Goal: Communication & Community: Share content

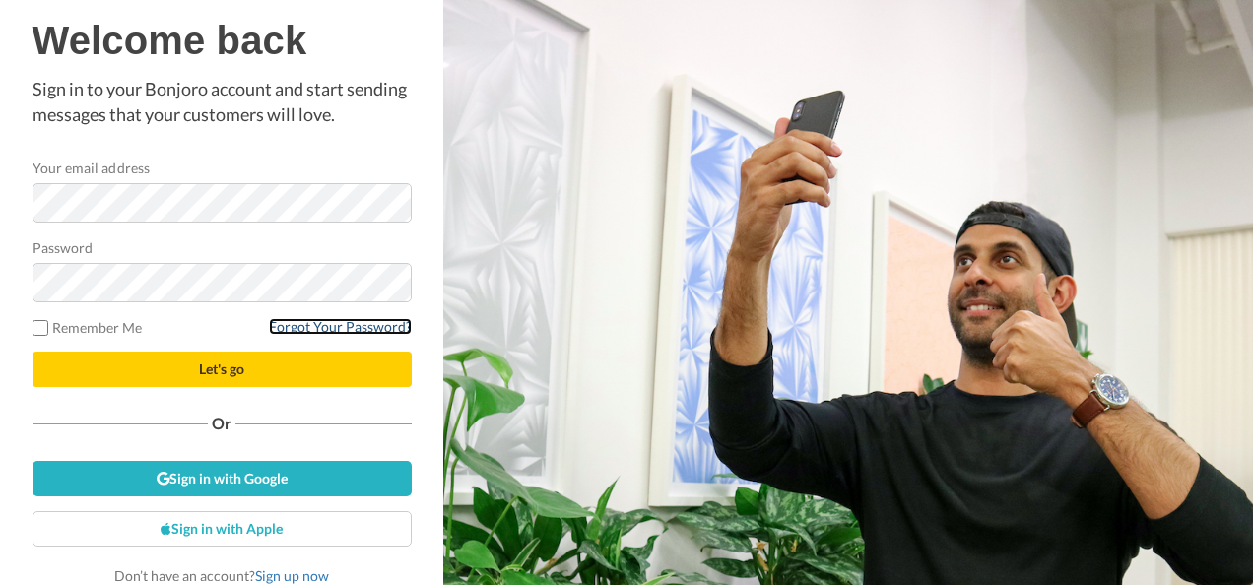
click at [331, 326] on link "Forgot Your Password?" at bounding box center [340, 326] width 143 height 17
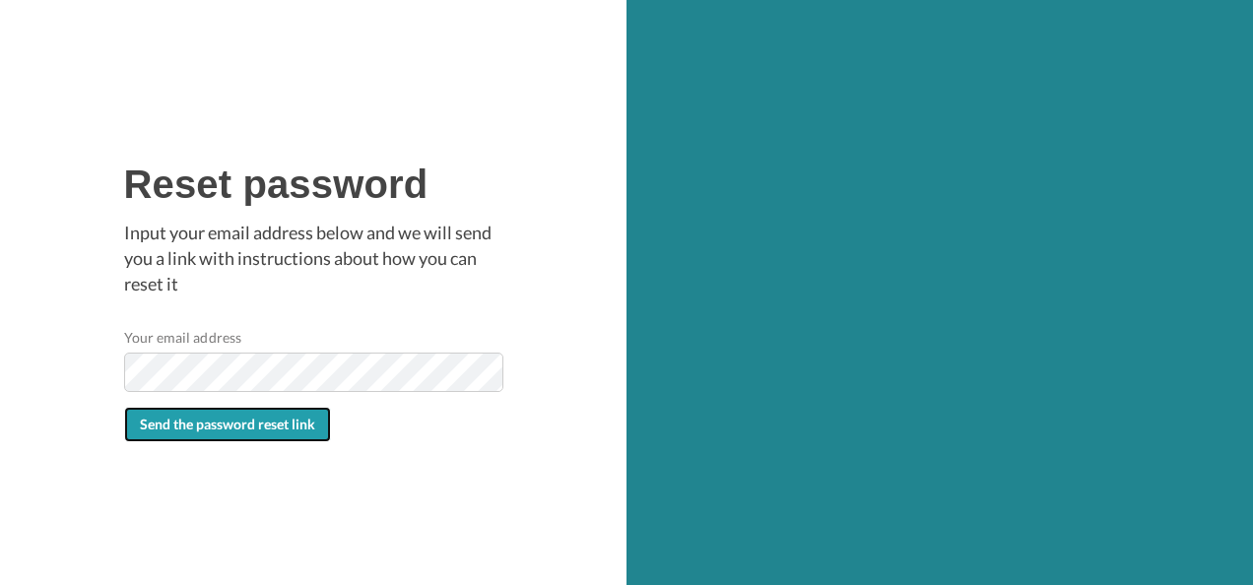
click at [192, 426] on span "Send the password reset link" at bounding box center [227, 424] width 175 height 17
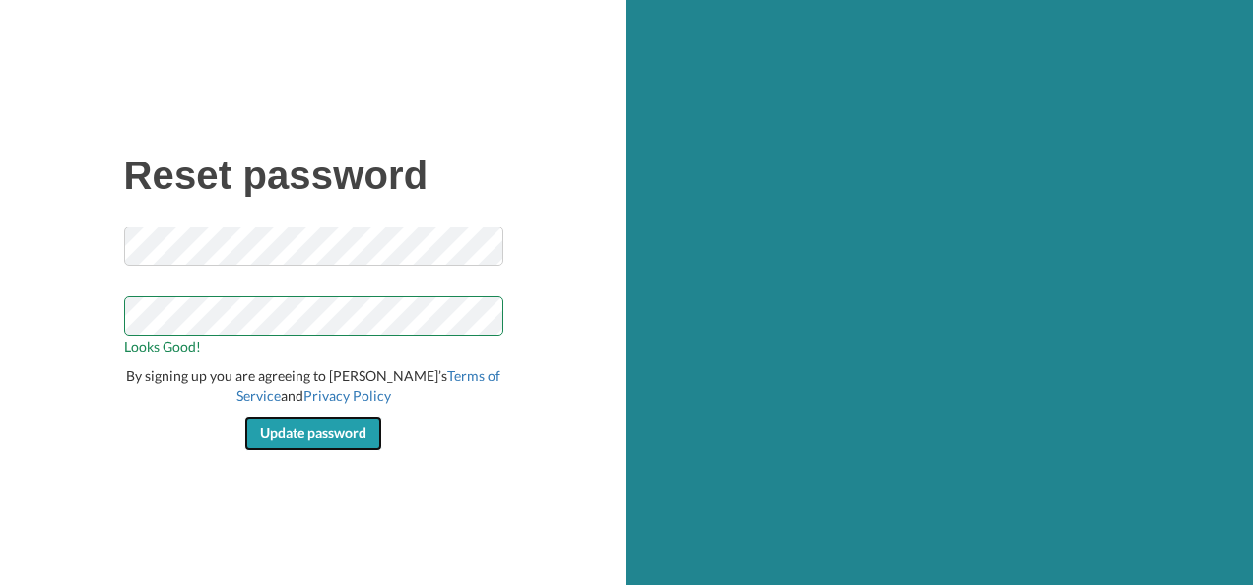
click at [325, 428] on span "Update password" at bounding box center [313, 432] width 106 height 17
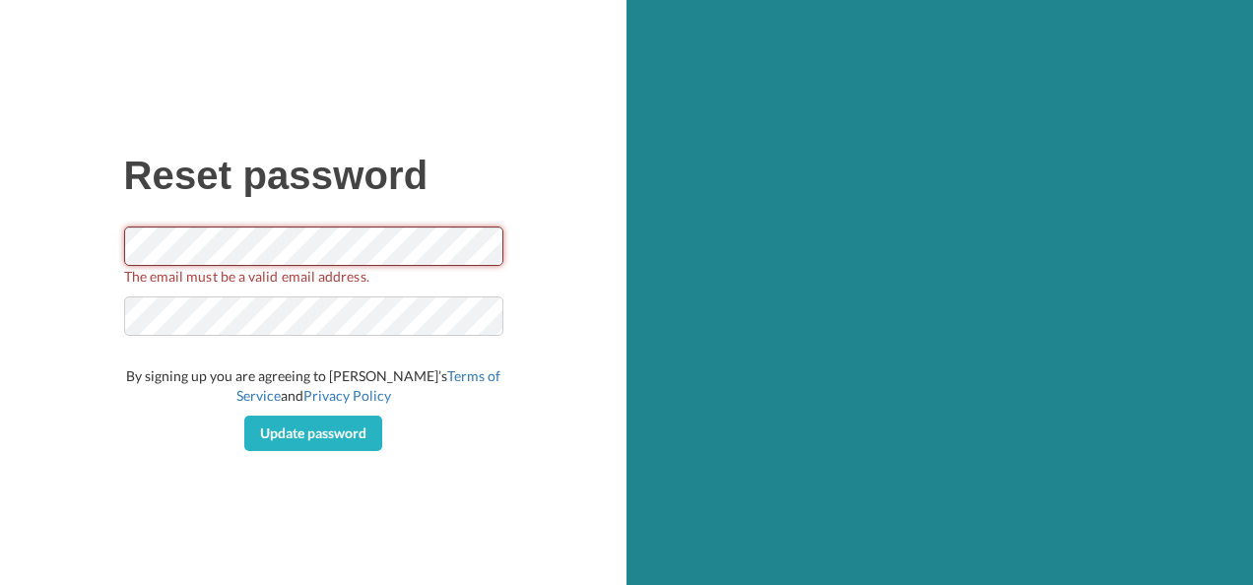
click at [111, 246] on div "Reset password The email must be a valid email address. By signing up you are a…" at bounding box center [313, 292] width 626 height 585
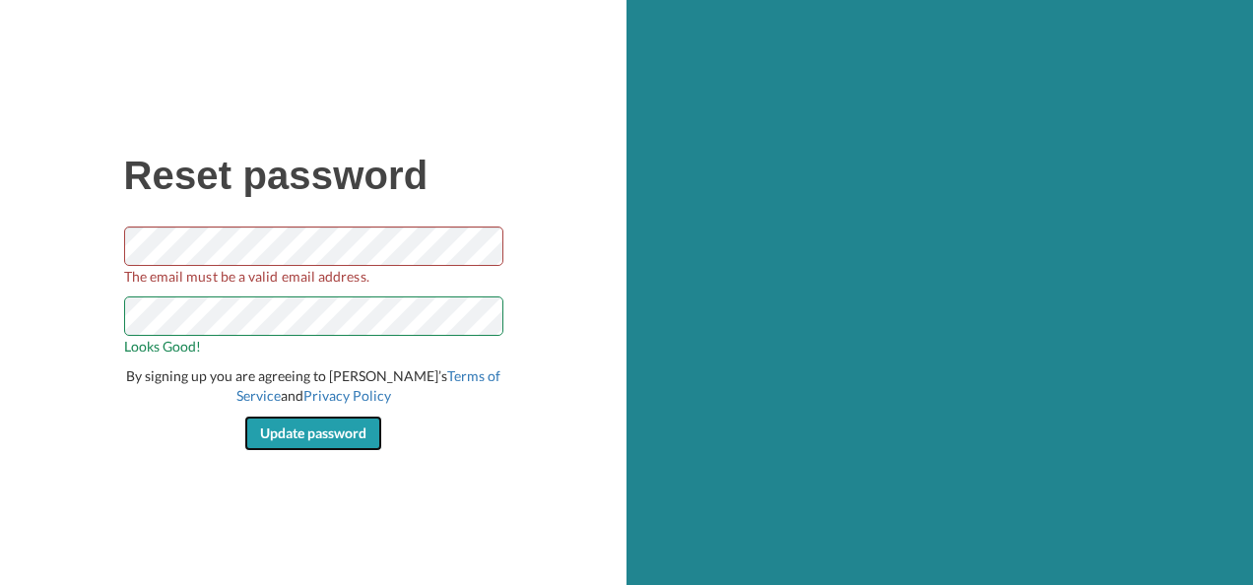
click at [278, 435] on span "Update password" at bounding box center [313, 432] width 106 height 17
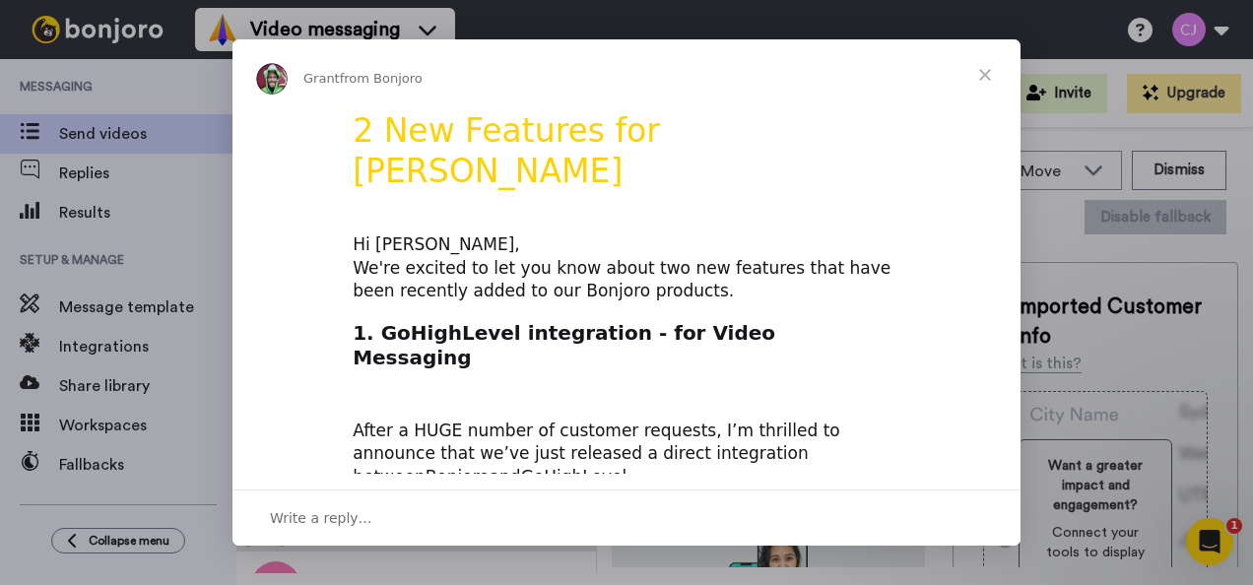
click at [983, 73] on span "Close" at bounding box center [984, 74] width 71 height 71
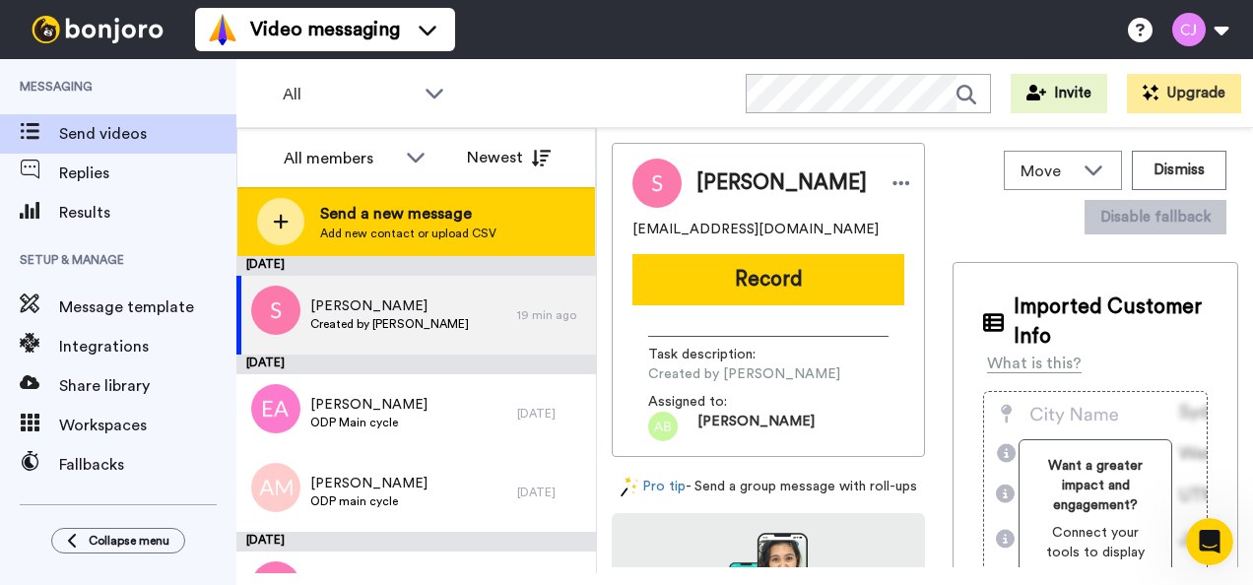
click at [289, 225] on div at bounding box center [280, 221] width 47 height 47
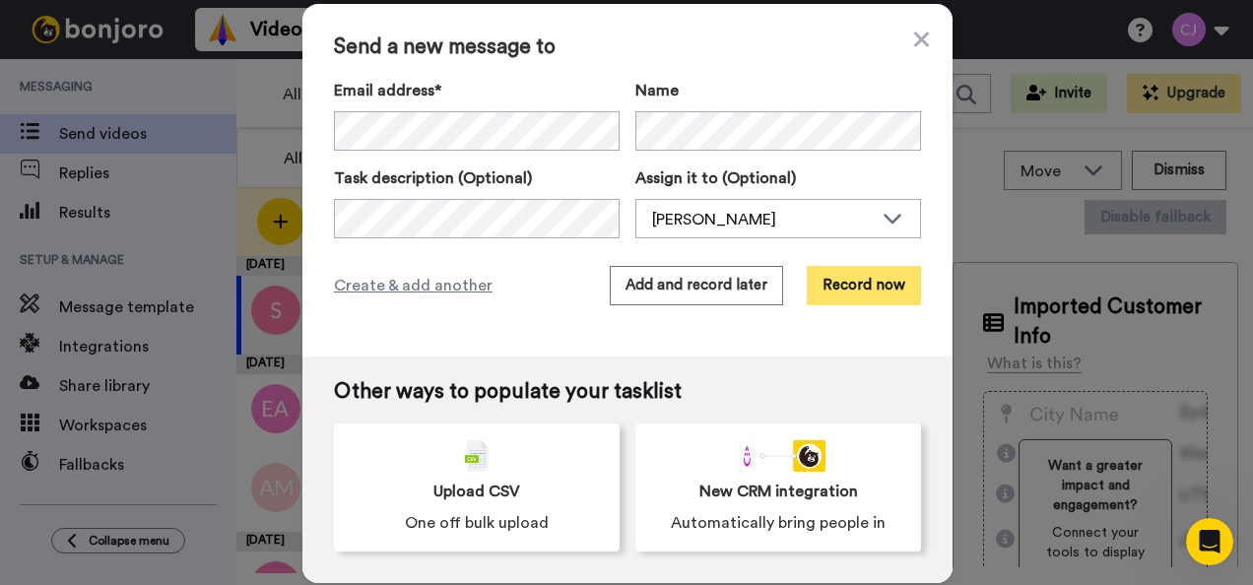
click at [855, 278] on button "Record now" at bounding box center [863, 285] width 114 height 39
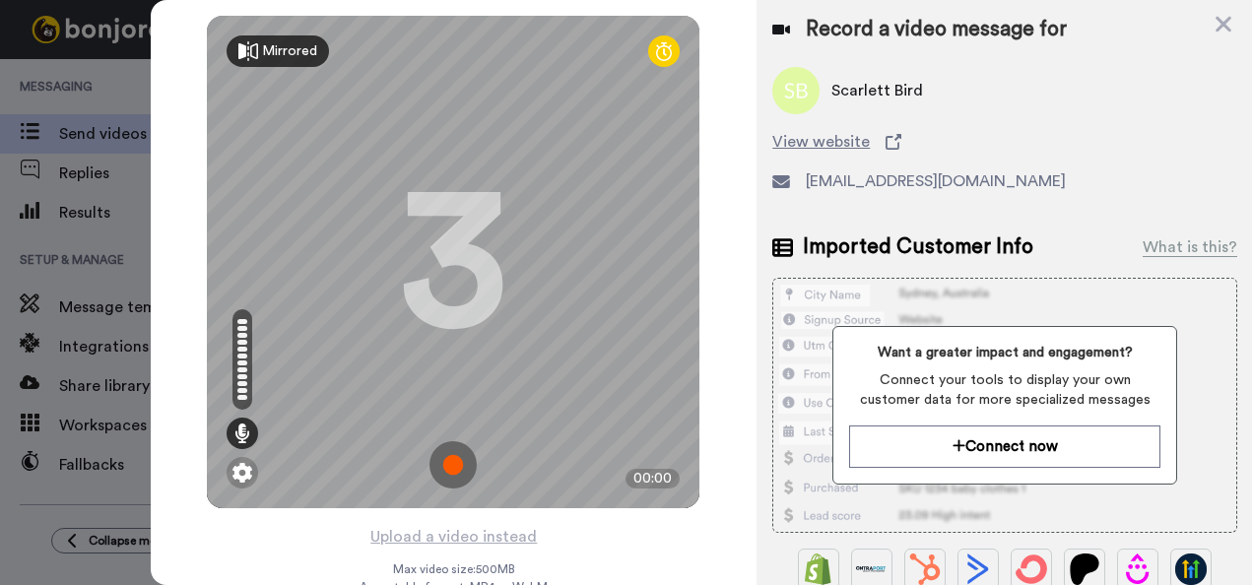
click at [277, 55] on div "Mirrored" at bounding box center [289, 51] width 55 height 20
click at [238, 57] on icon at bounding box center [248, 51] width 20 height 20
click at [437, 463] on img at bounding box center [452, 464] width 47 height 47
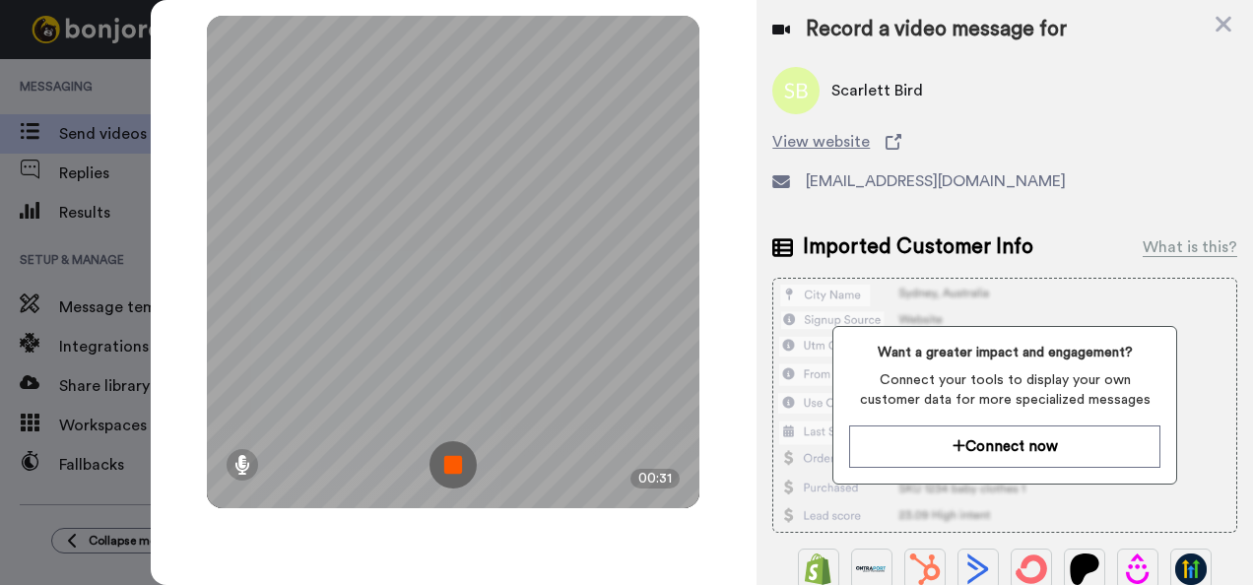
click at [437, 463] on img at bounding box center [452, 464] width 47 height 47
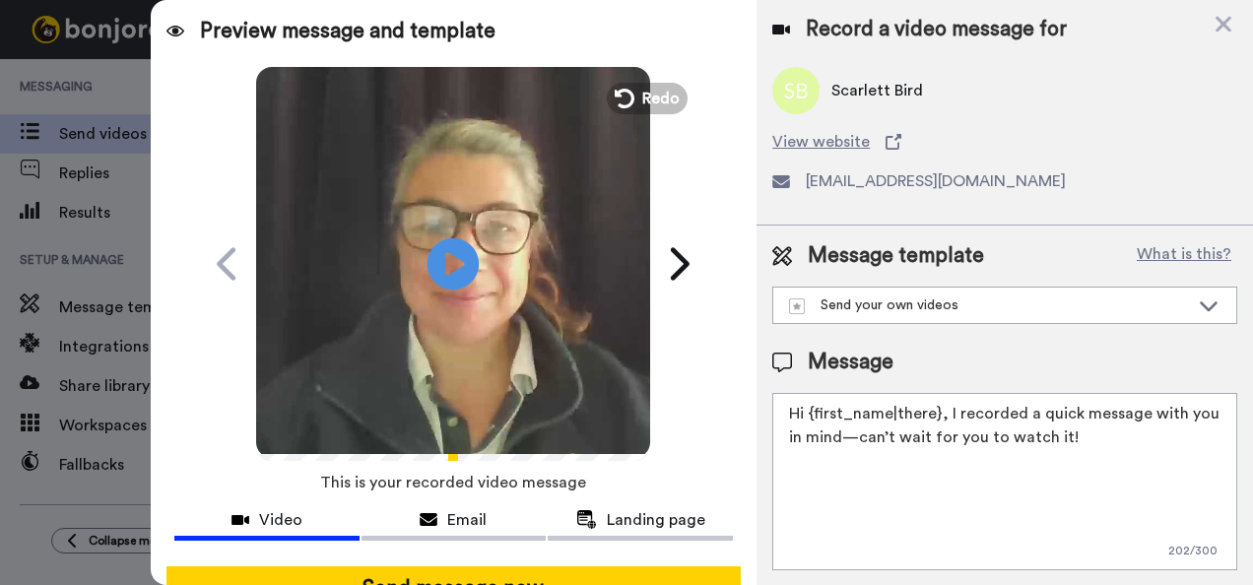
click at [445, 261] on icon "Play/Pause" at bounding box center [453, 264] width 52 height 94
click at [616, 112] on button "Redo" at bounding box center [647, 98] width 89 height 34
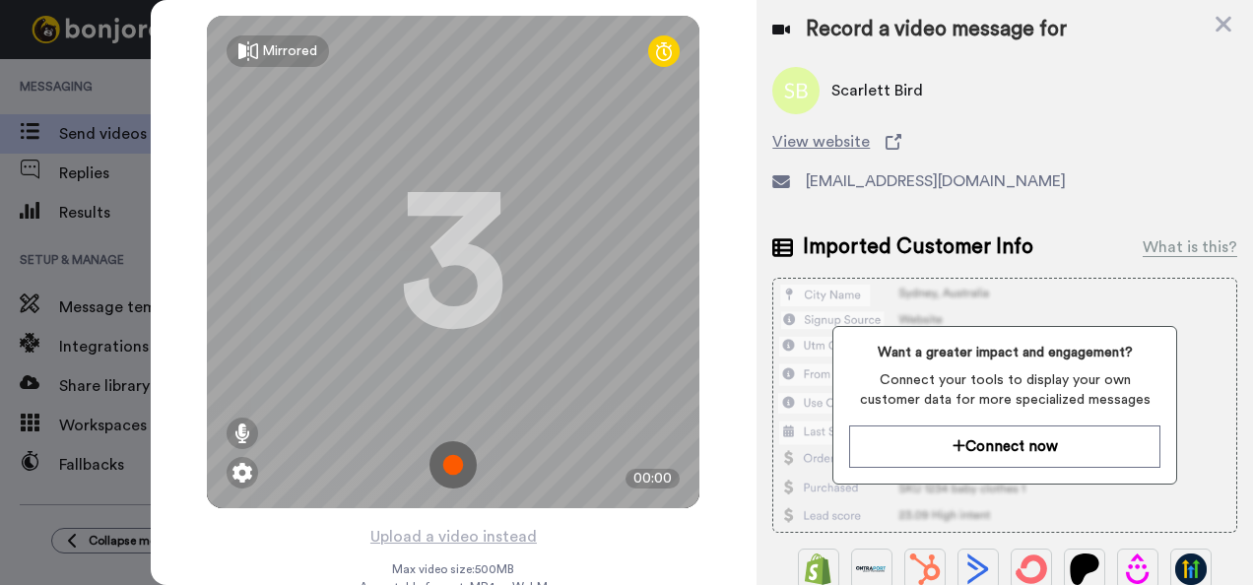
click at [453, 464] on img at bounding box center [452, 464] width 47 height 47
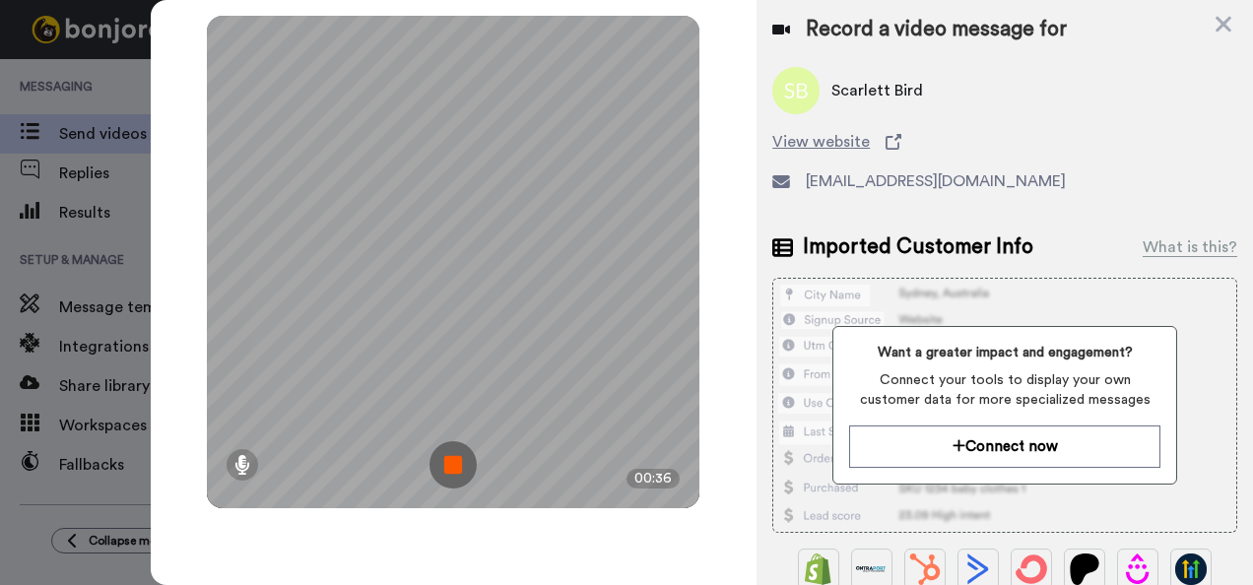
click at [453, 464] on img at bounding box center [452, 464] width 47 height 47
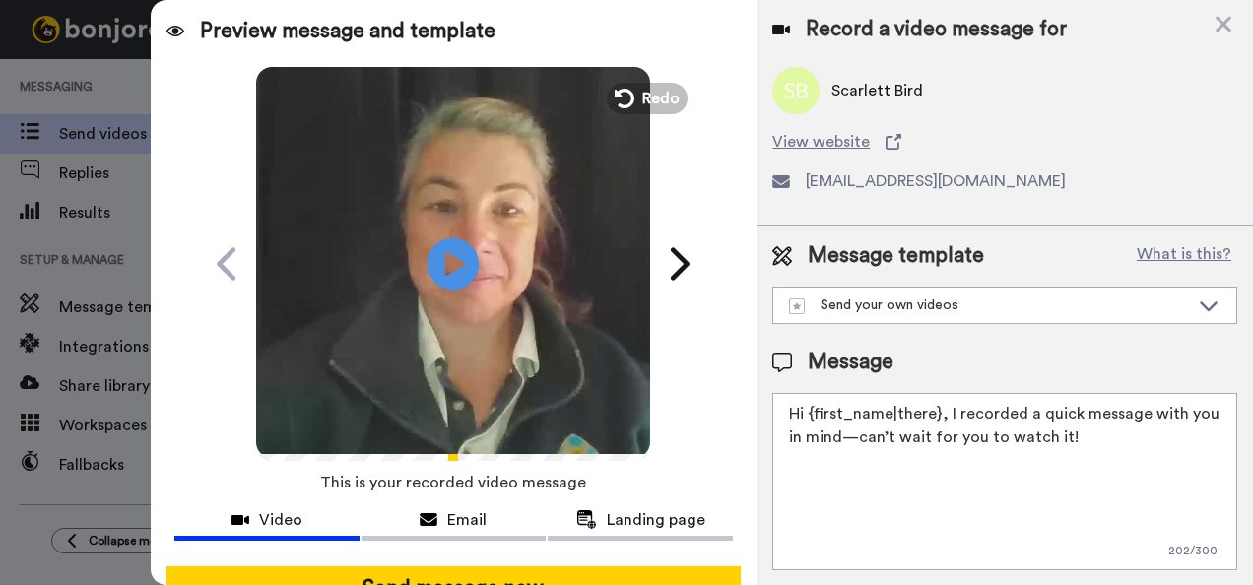
click at [443, 262] on icon "Play/Pause" at bounding box center [453, 264] width 52 height 94
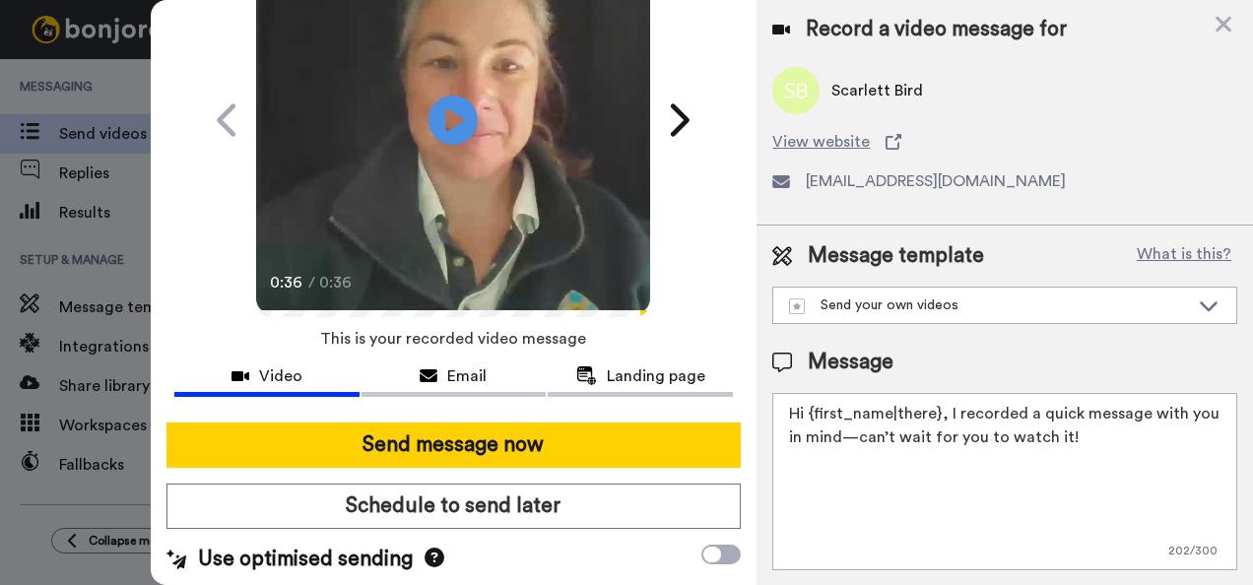
scroll to position [158, 0]
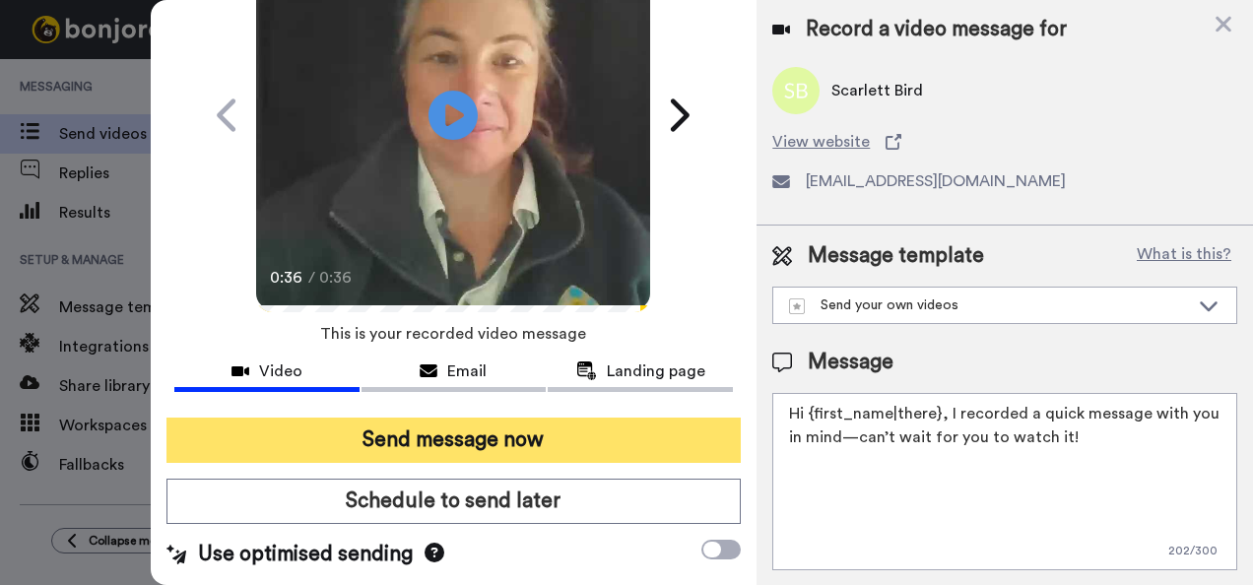
click at [472, 441] on button "Send message now" at bounding box center [453, 440] width 575 height 45
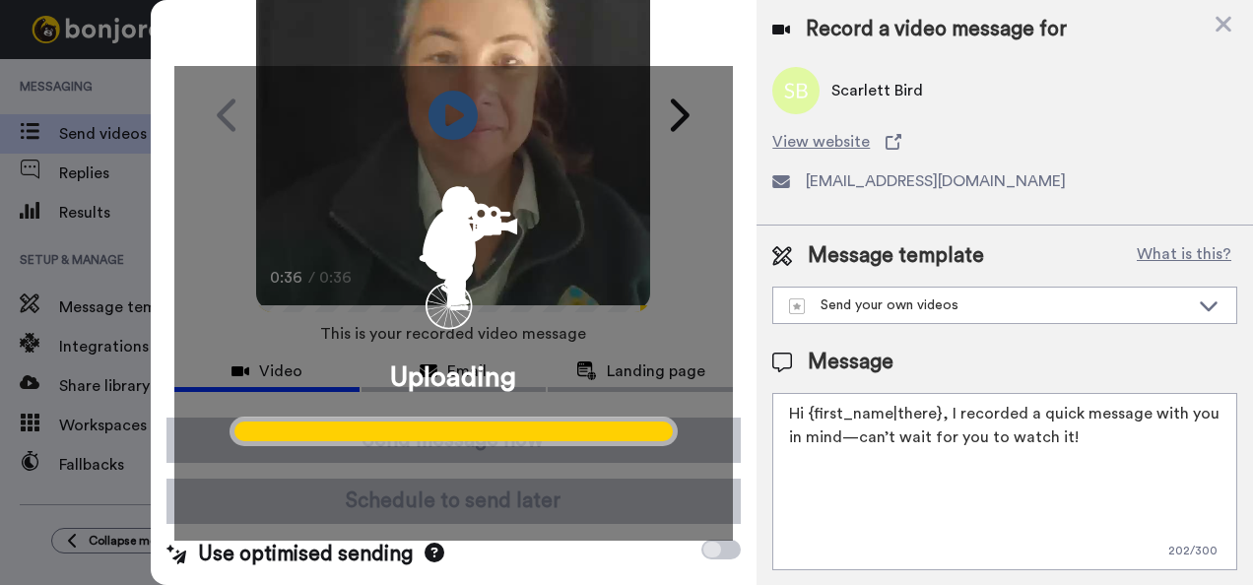
click at [936, 413] on textarea "Hi {first_name|there}, I recorded a quick message with you in mind—can’t wait f…" at bounding box center [1004, 481] width 465 height 177
type textarea "Hi Scarlett, I recorded a quick message with you in mind—can’t wait for you to …"
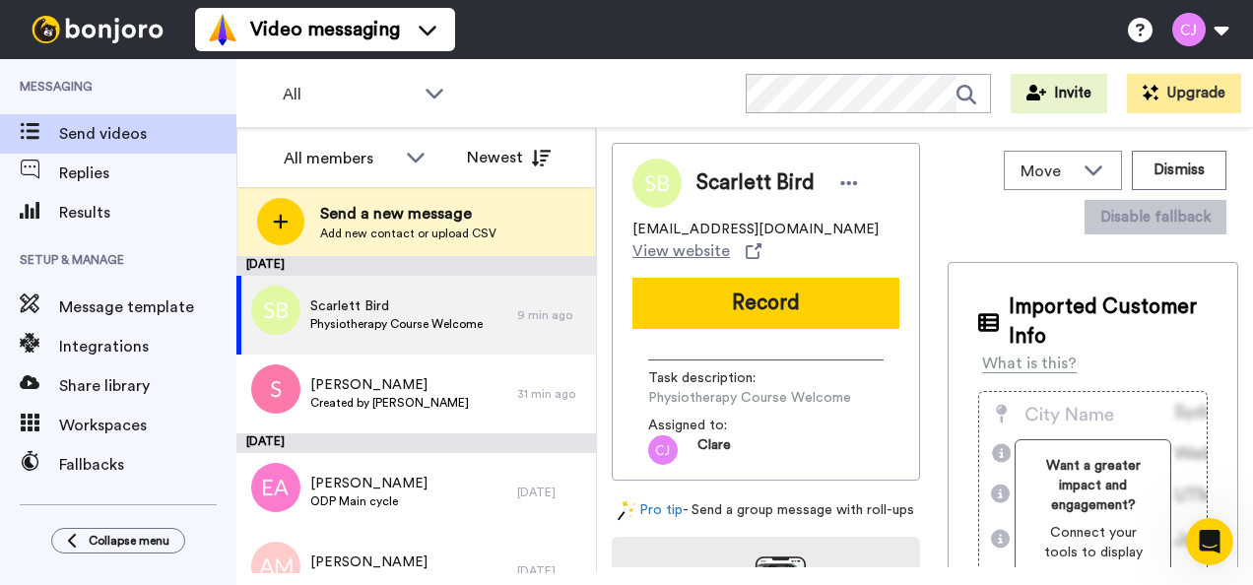
scroll to position [0, 0]
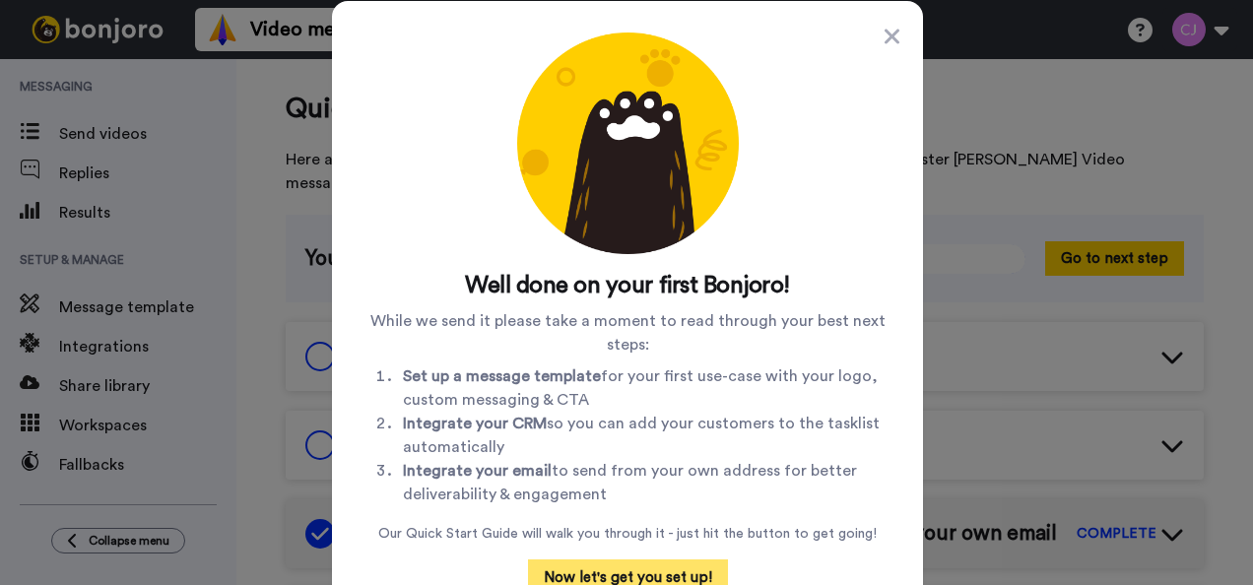
click at [683, 578] on button "Now let's get you set up!" at bounding box center [628, 577] width 200 height 37
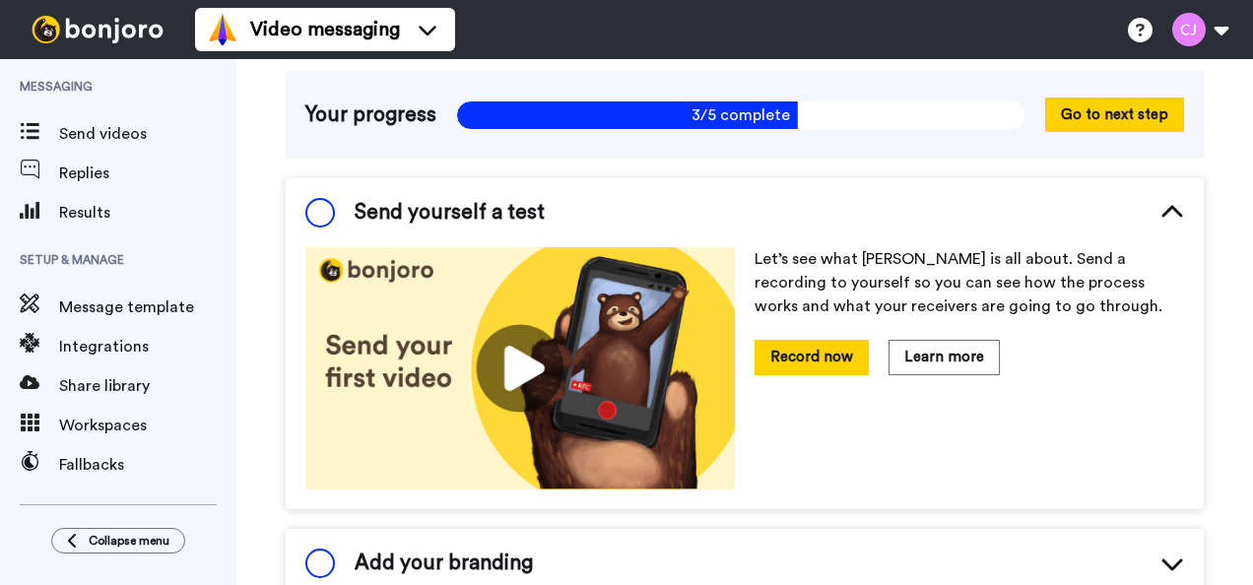
scroll to position [145, 0]
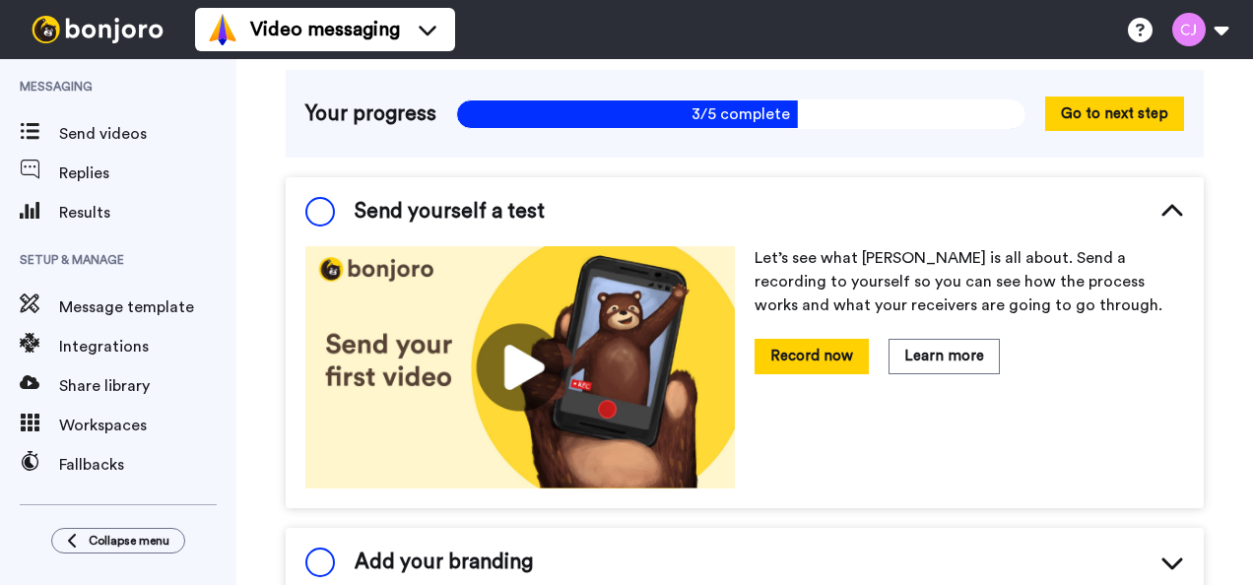
click at [555, 418] on img at bounding box center [519, 366] width 429 height 241
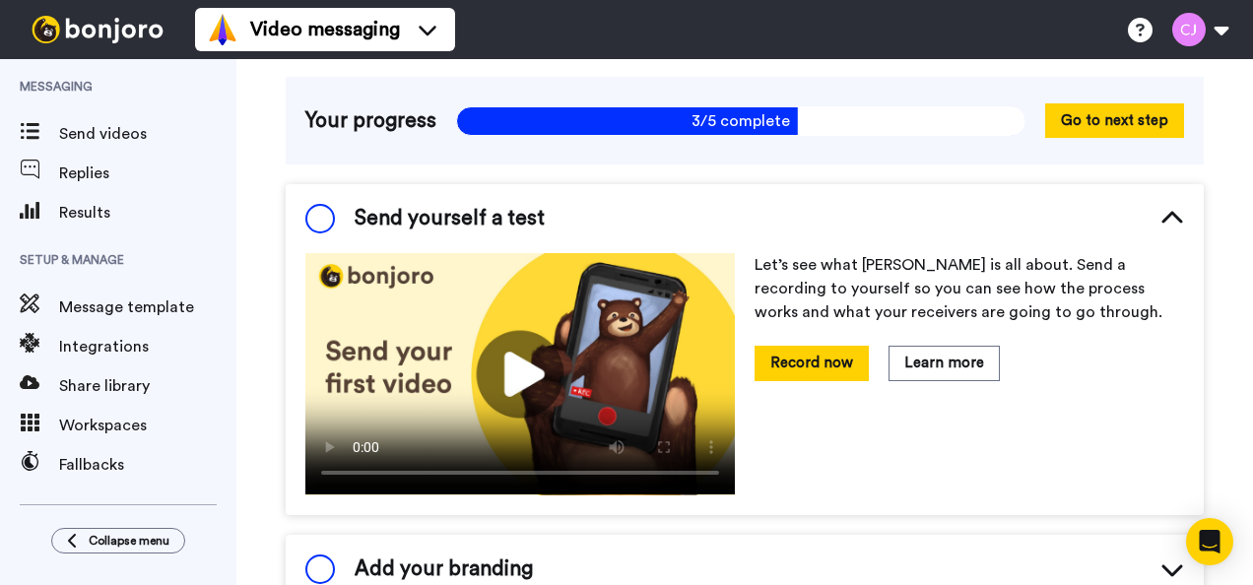
scroll to position [0, 0]
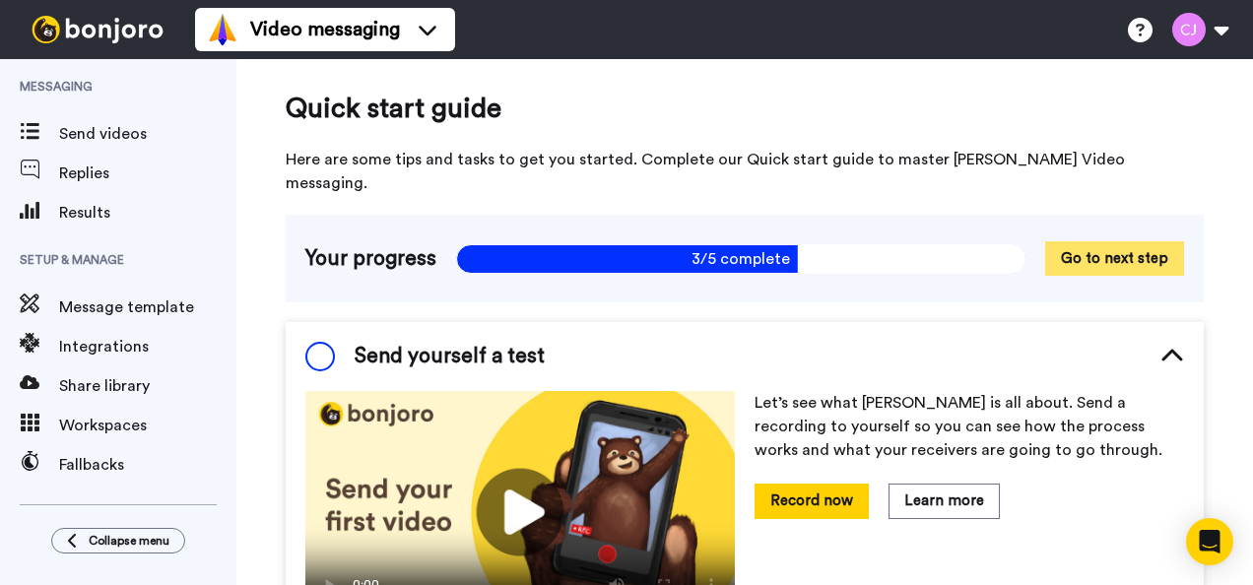
click at [1145, 241] on button "Go to next step" at bounding box center [1114, 258] width 139 height 34
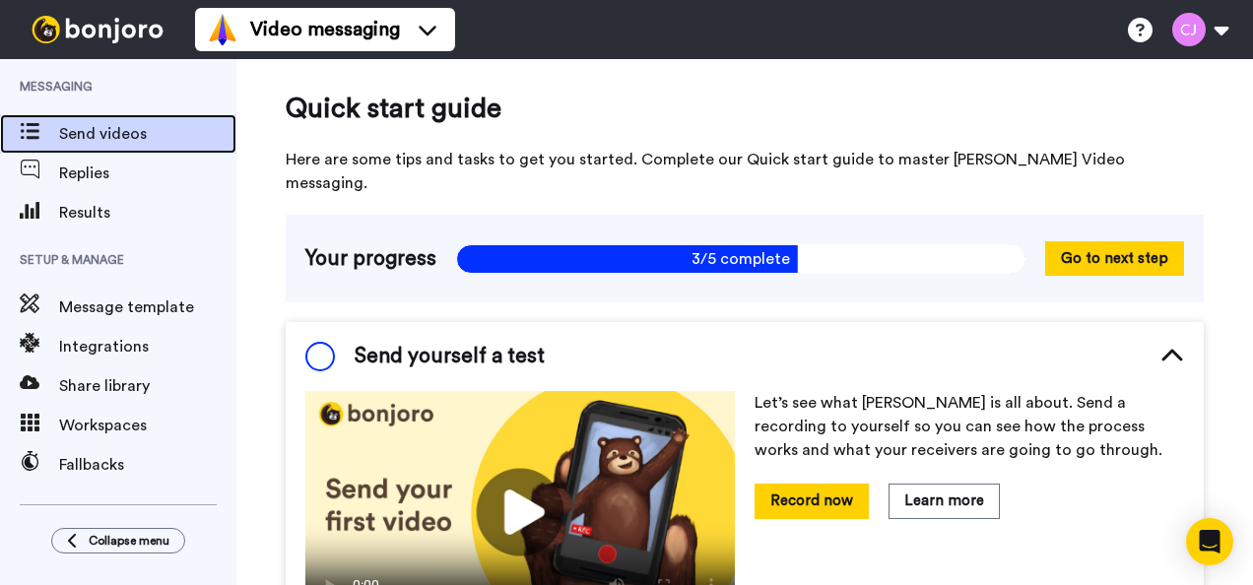
click at [115, 130] on span "Send videos" at bounding box center [147, 134] width 177 height 24
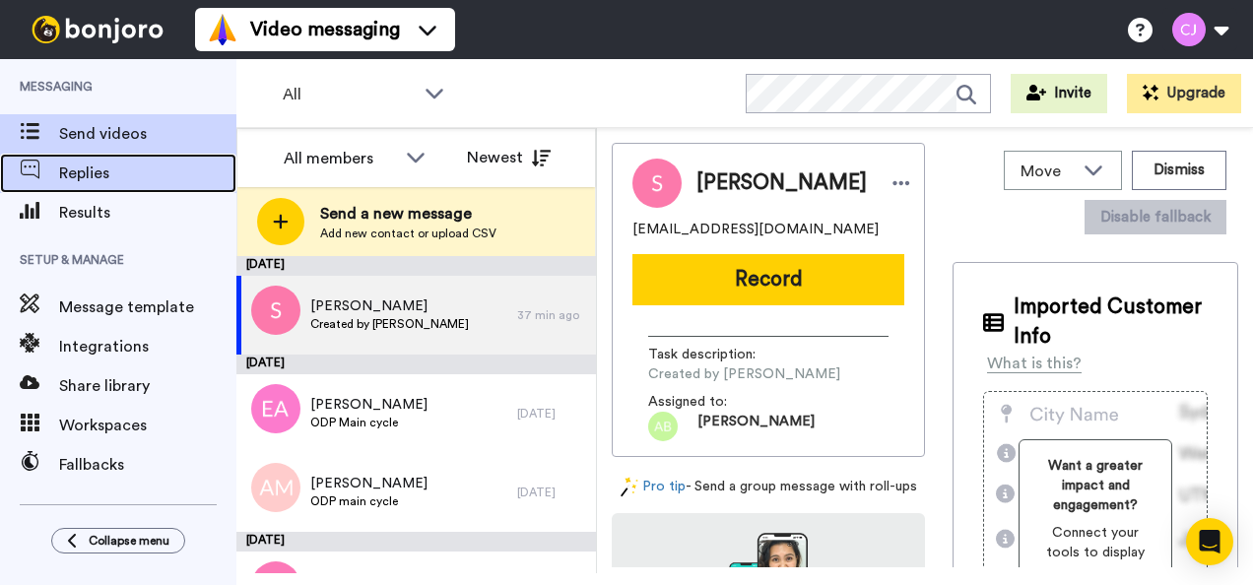
click at [88, 167] on span "Replies" at bounding box center [147, 173] width 177 height 24
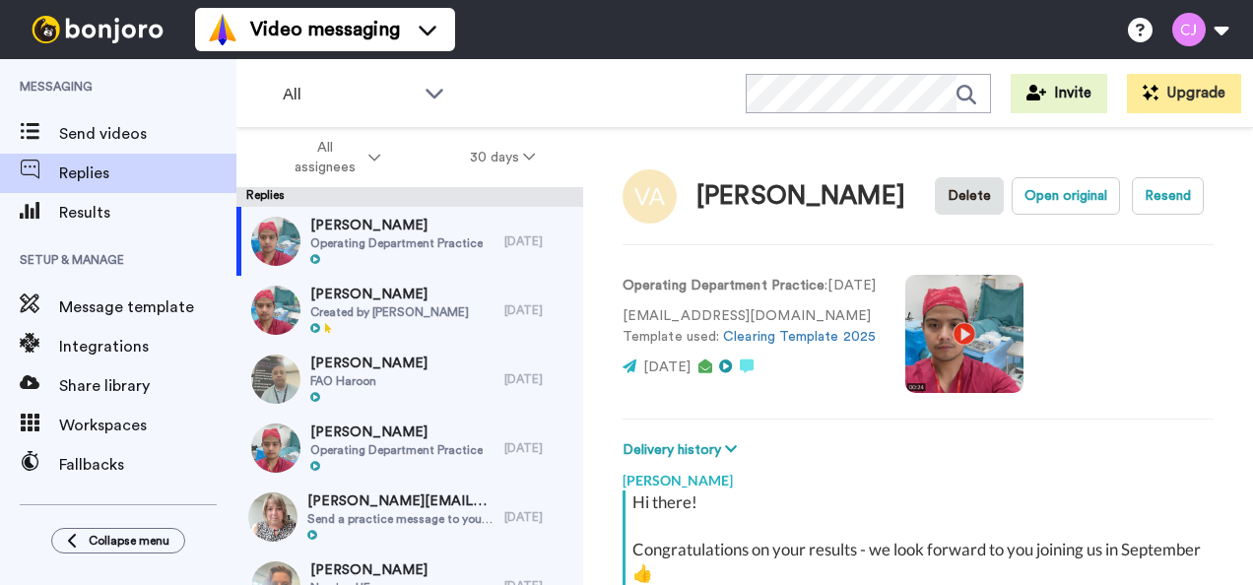
scroll to position [266, 0]
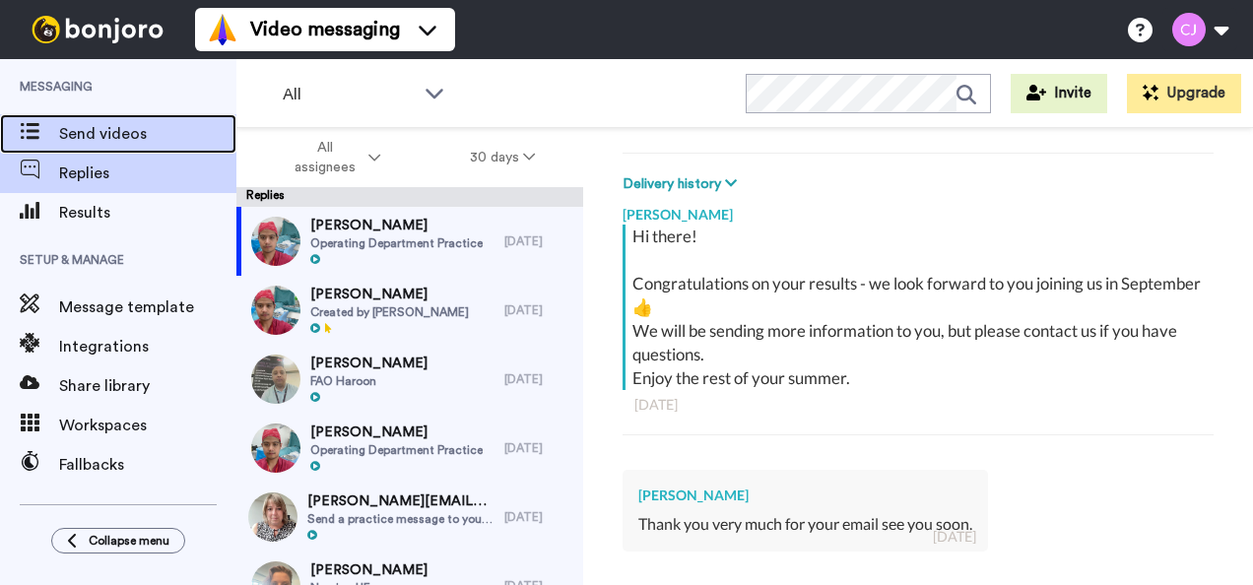
click at [90, 131] on span "Send videos" at bounding box center [147, 134] width 177 height 24
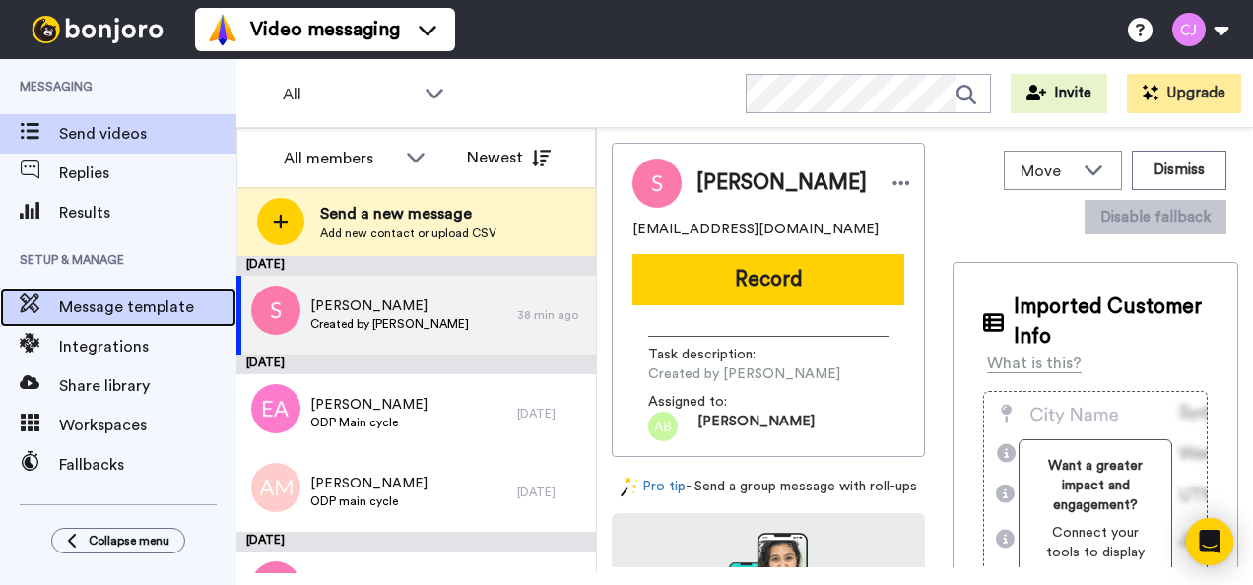
click at [154, 299] on span "Message template" at bounding box center [147, 307] width 177 height 24
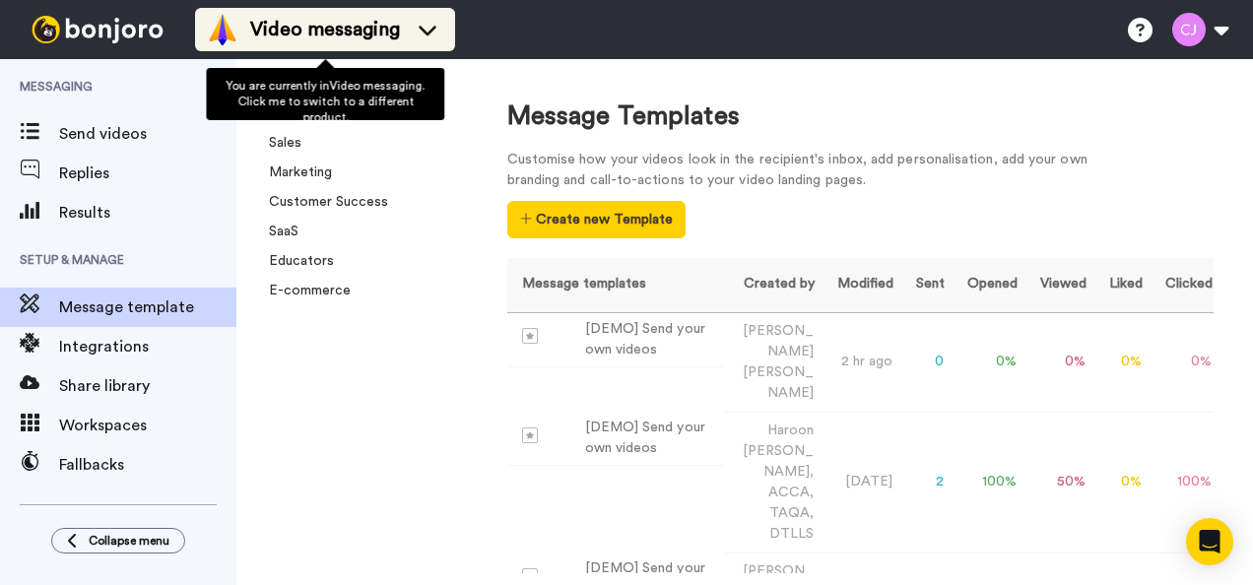
click at [431, 39] on div "Video messaging" at bounding box center [325, 30] width 236 height 32
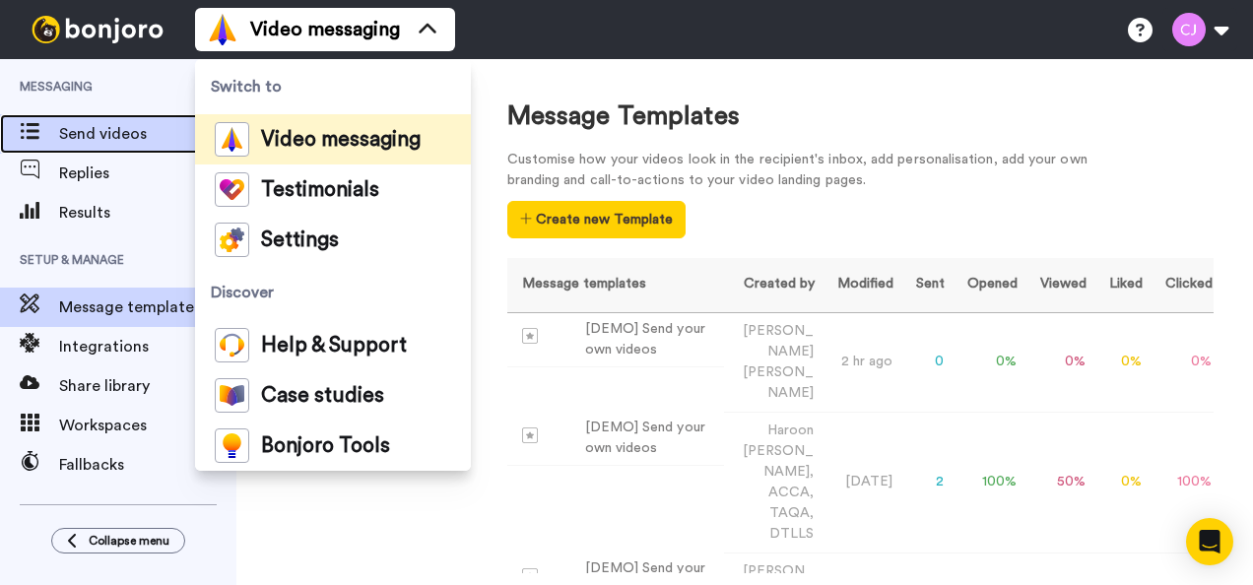
click at [142, 144] on span "Send videos" at bounding box center [147, 134] width 177 height 24
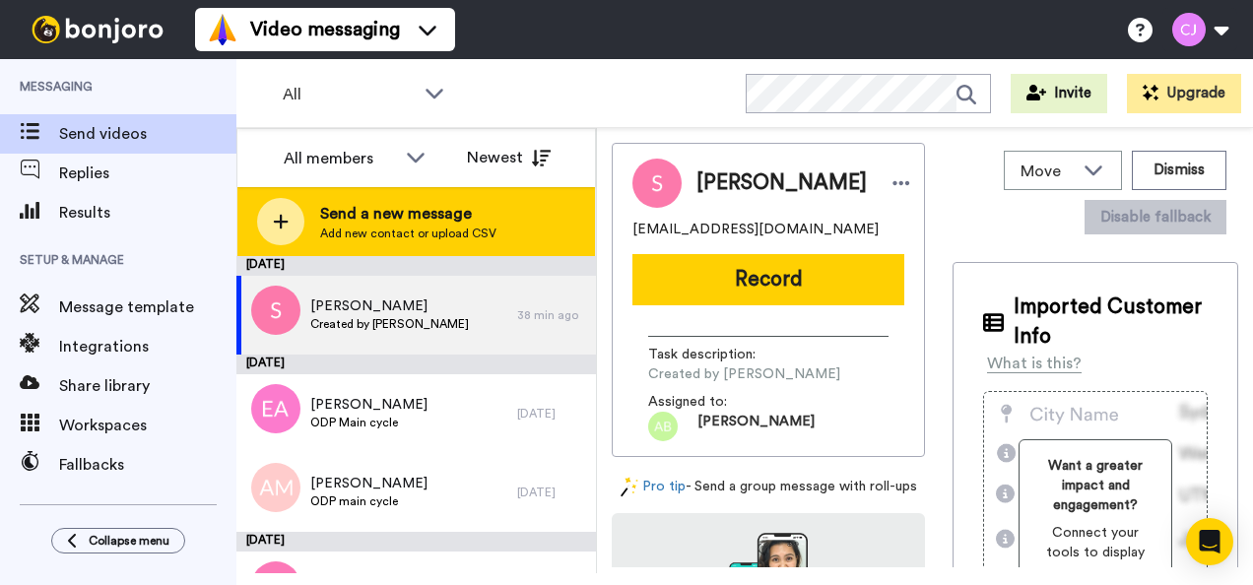
click at [382, 216] on span "Send a new message" at bounding box center [408, 214] width 176 height 24
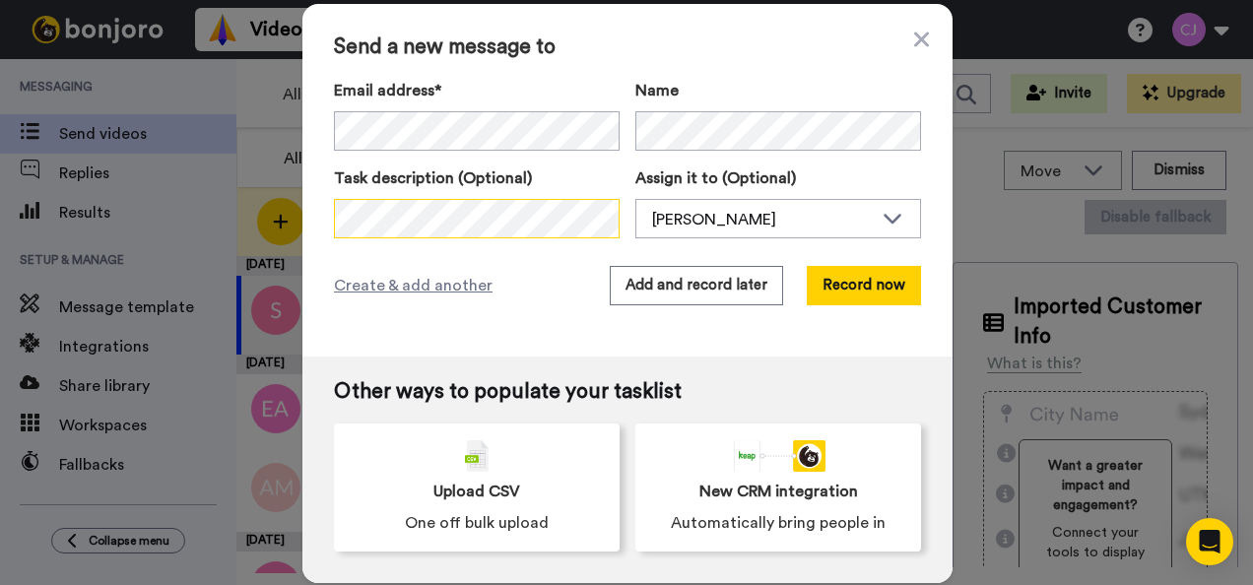
scroll to position [0, 154]
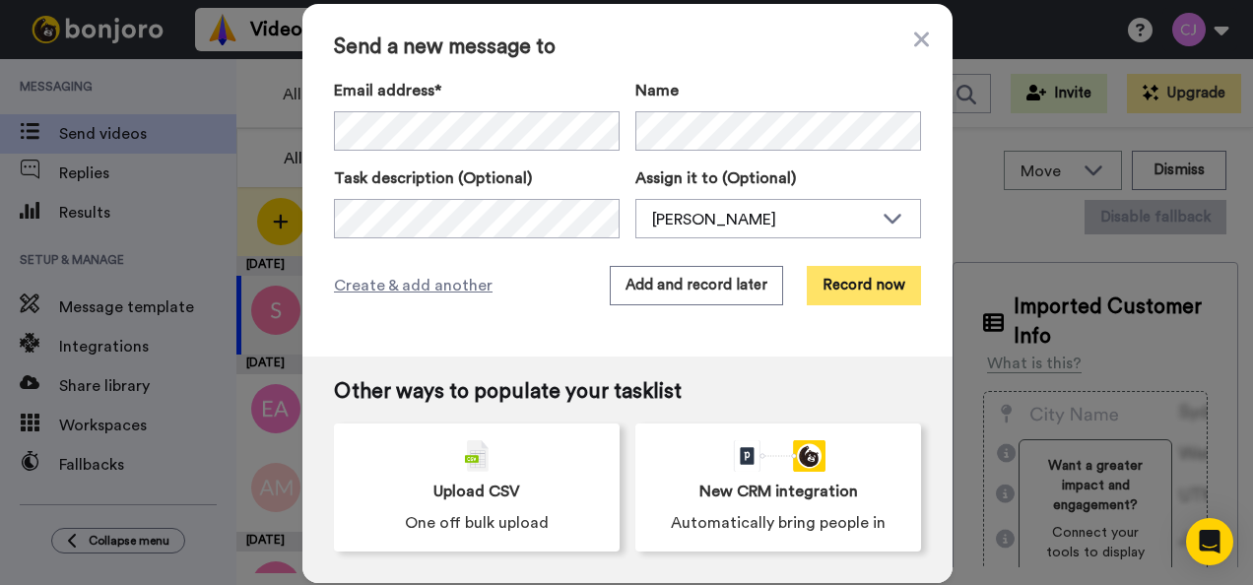
click at [867, 283] on button "Record now" at bounding box center [863, 285] width 114 height 39
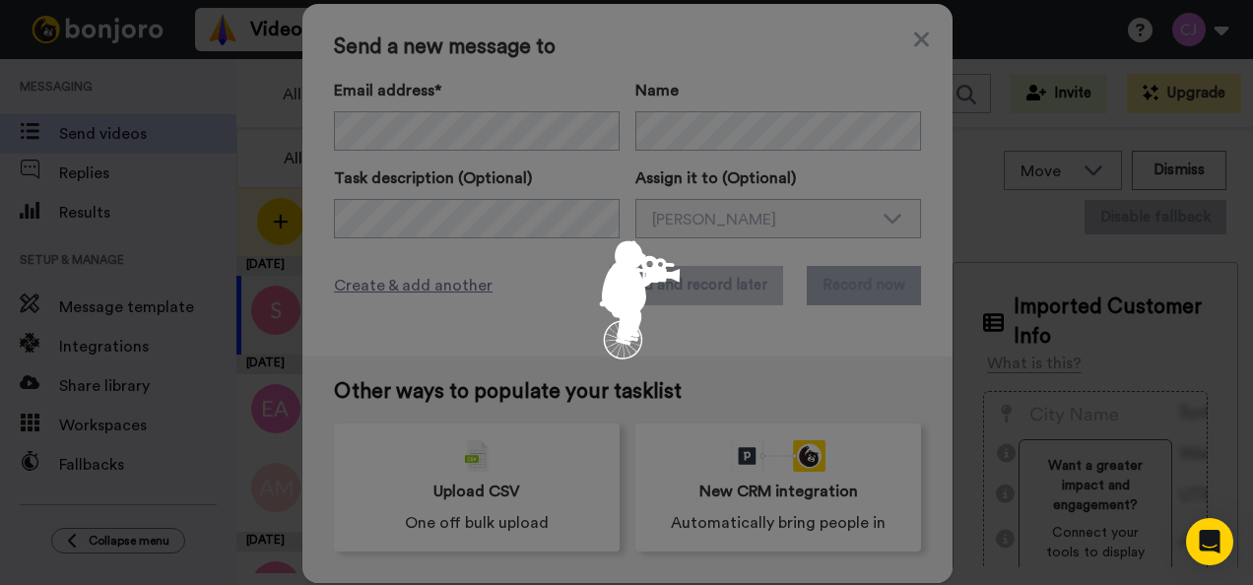
scroll to position [0, 0]
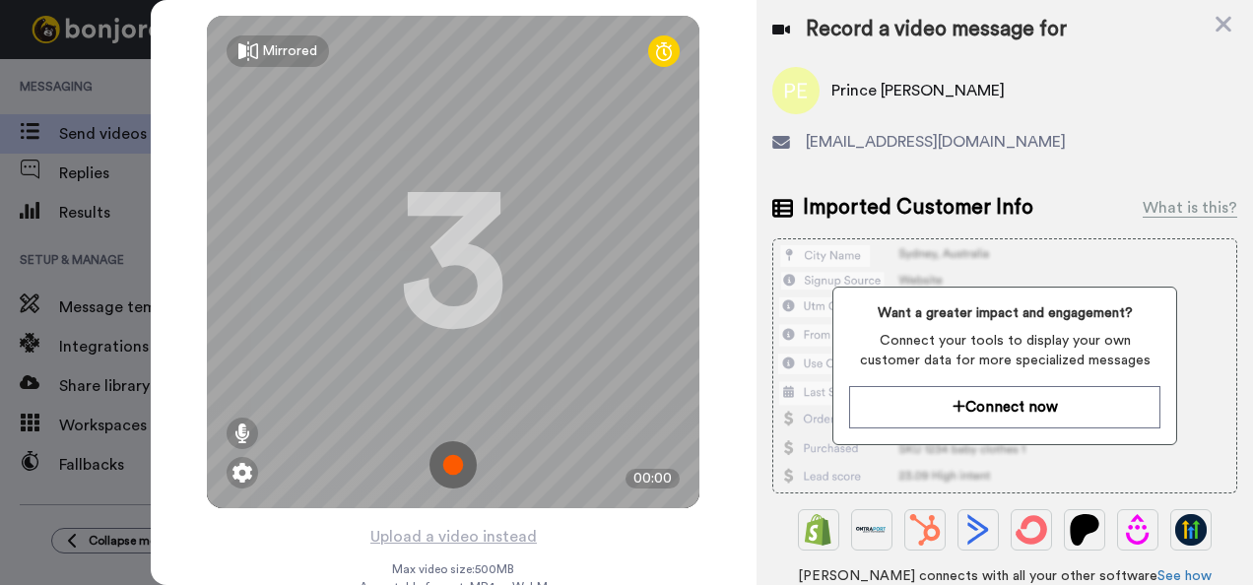
click at [449, 461] on img at bounding box center [452, 464] width 47 height 47
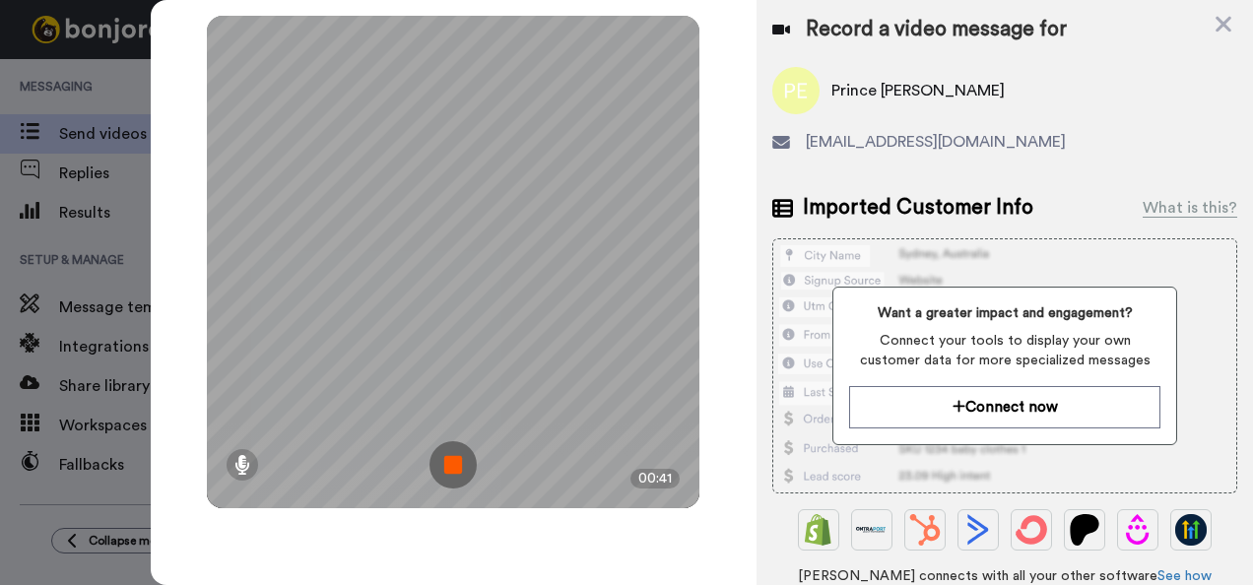
click at [449, 461] on img at bounding box center [452, 464] width 47 height 47
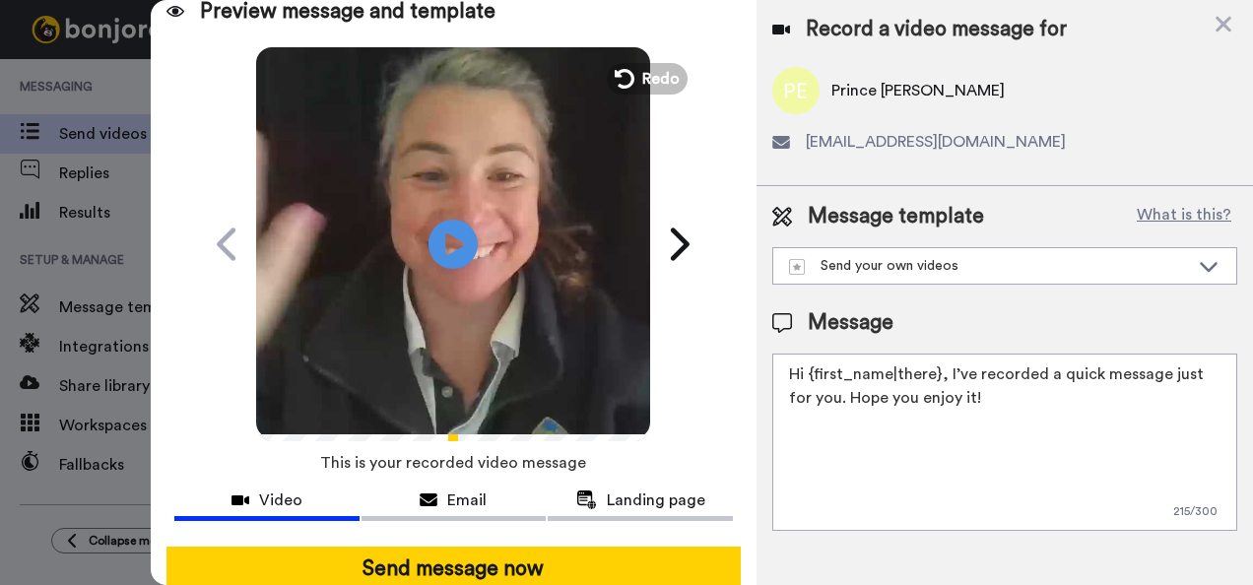
scroll to position [16, 0]
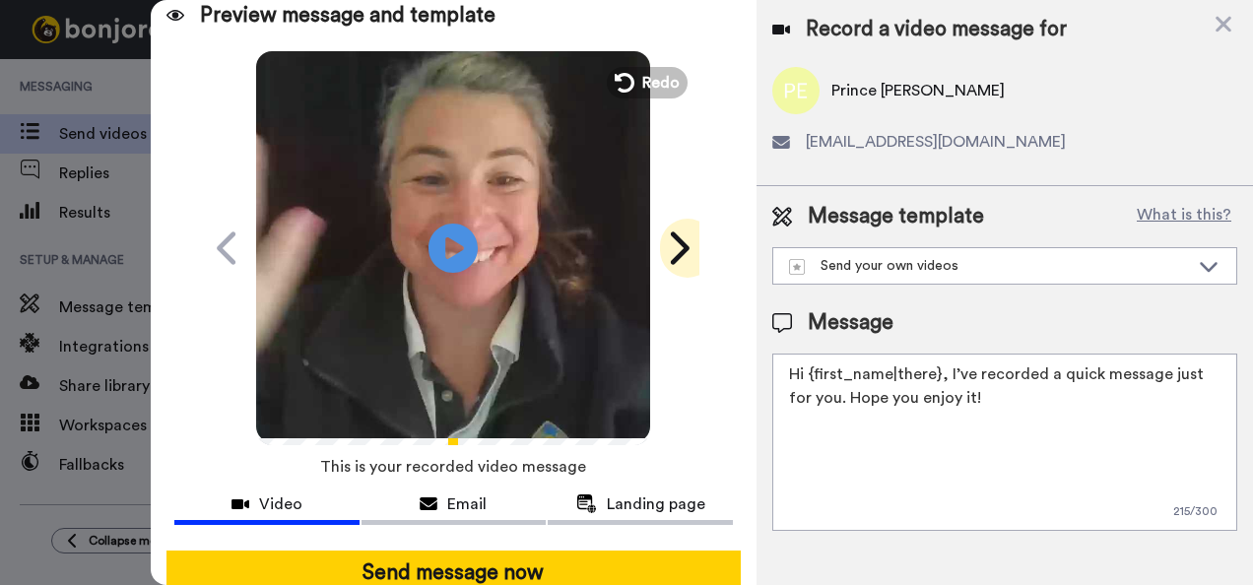
click at [679, 242] on icon at bounding box center [678, 247] width 32 height 37
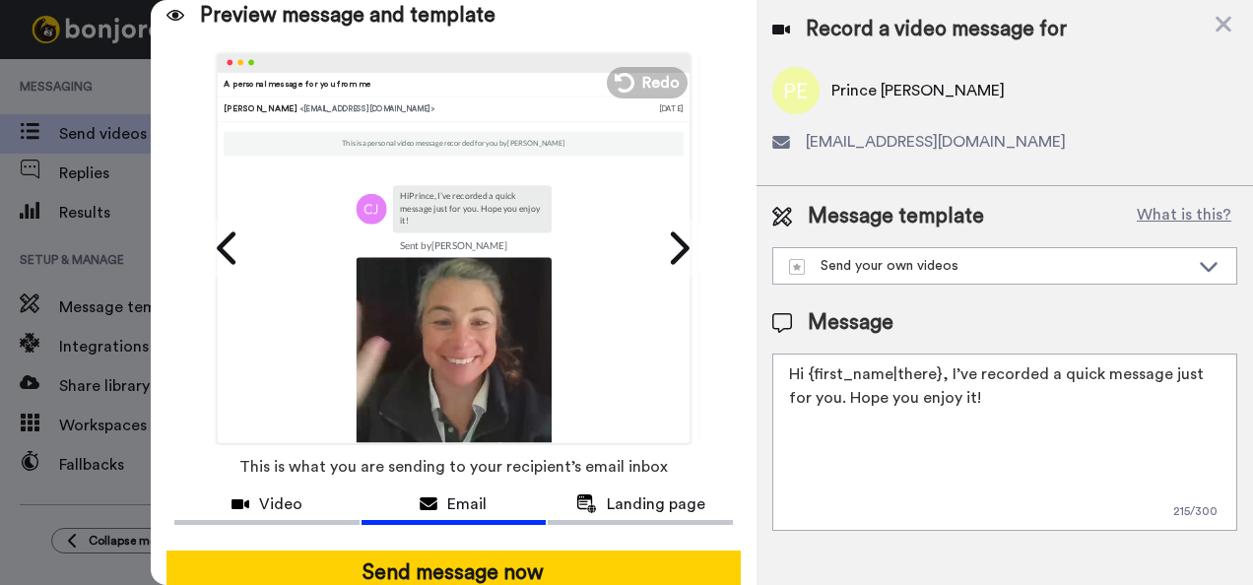
drag, startPoint x: 673, startPoint y: 305, endPoint x: 670, endPoint y: 397, distance: 91.6
click at [674, 397] on div "Clare Jenner Clare Hi Prince , I’ve recorded a quick message just for you. Hope…" at bounding box center [946, 247] width 545 height 391
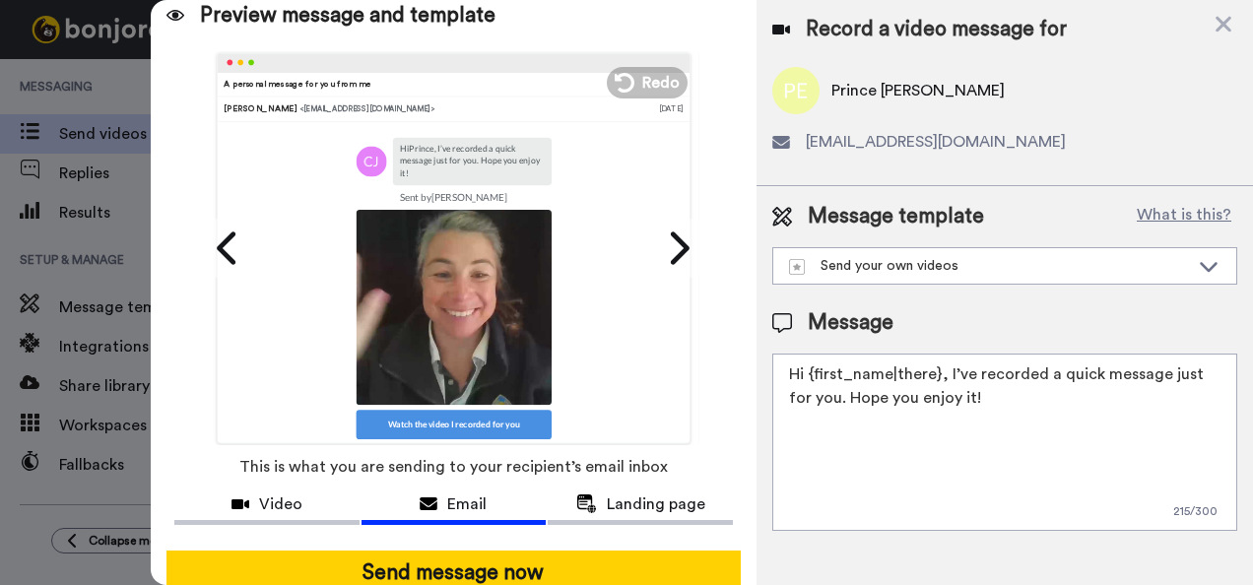
scroll to position [177, 0]
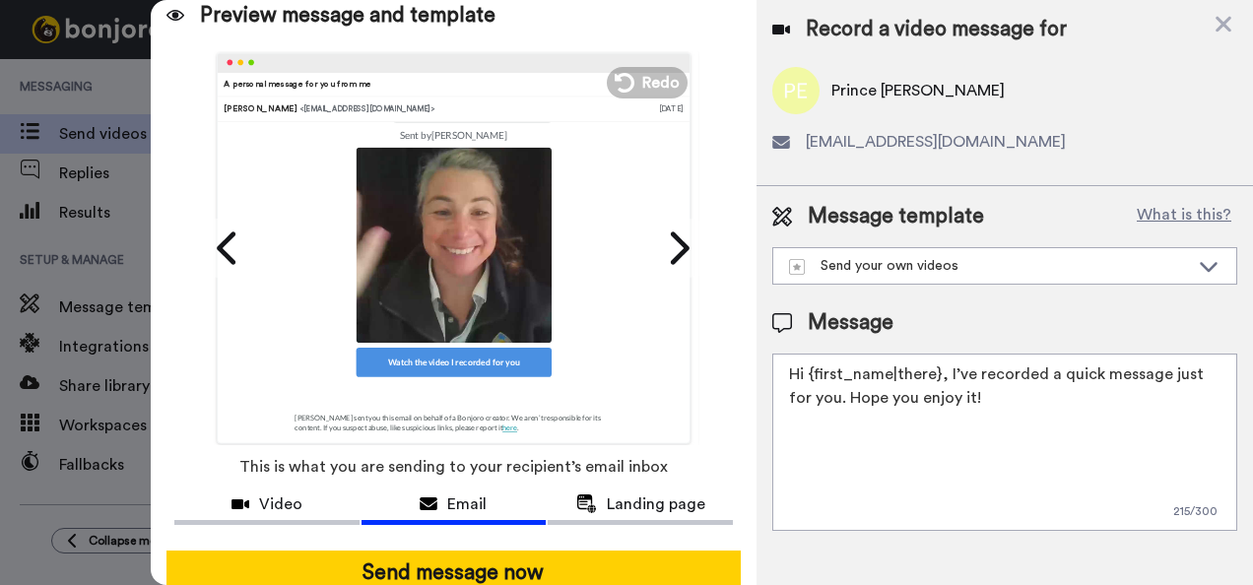
drag, startPoint x: 672, startPoint y: 337, endPoint x: 662, endPoint y: 440, distance: 103.9
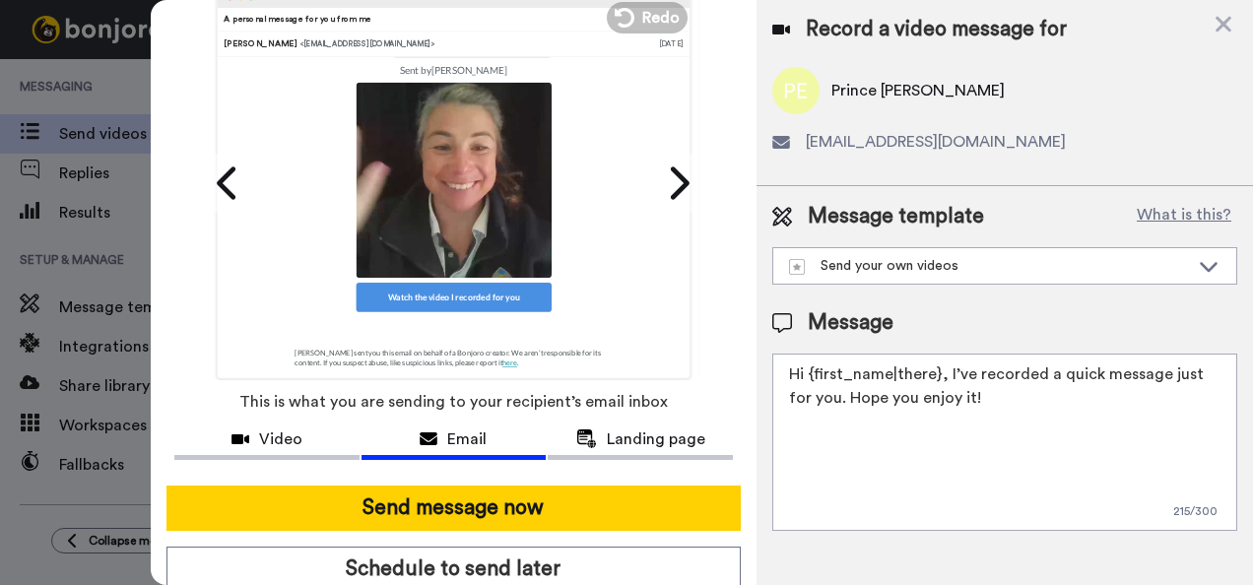
scroll to position [28, 0]
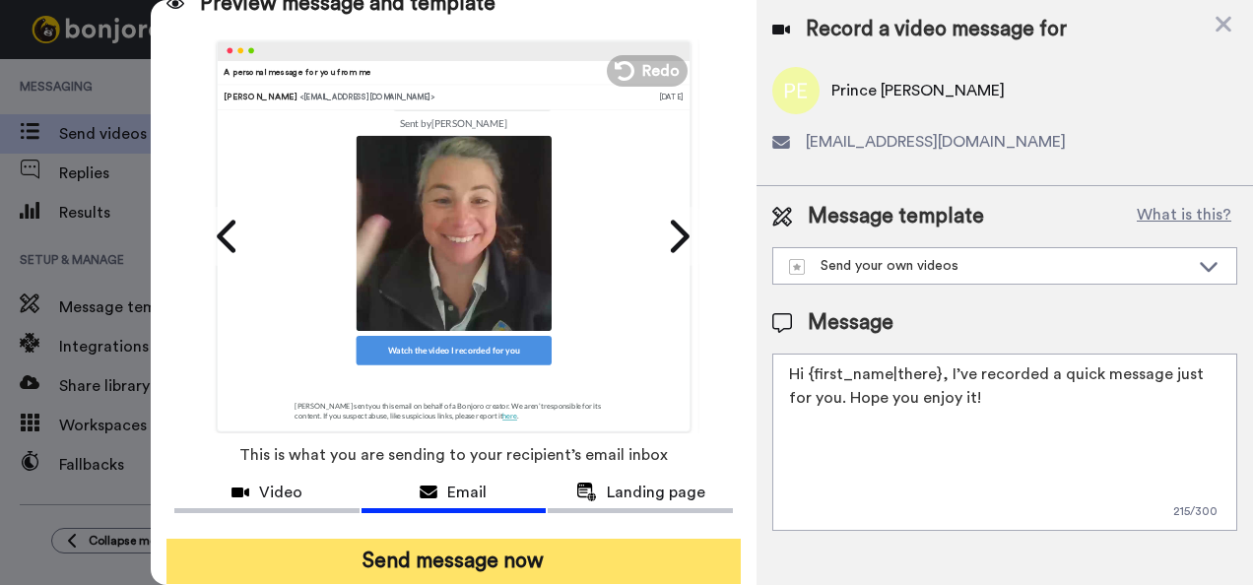
click at [520, 549] on button "Send message now" at bounding box center [453, 561] width 575 height 45
